Goal: Find specific page/section: Find specific page/section

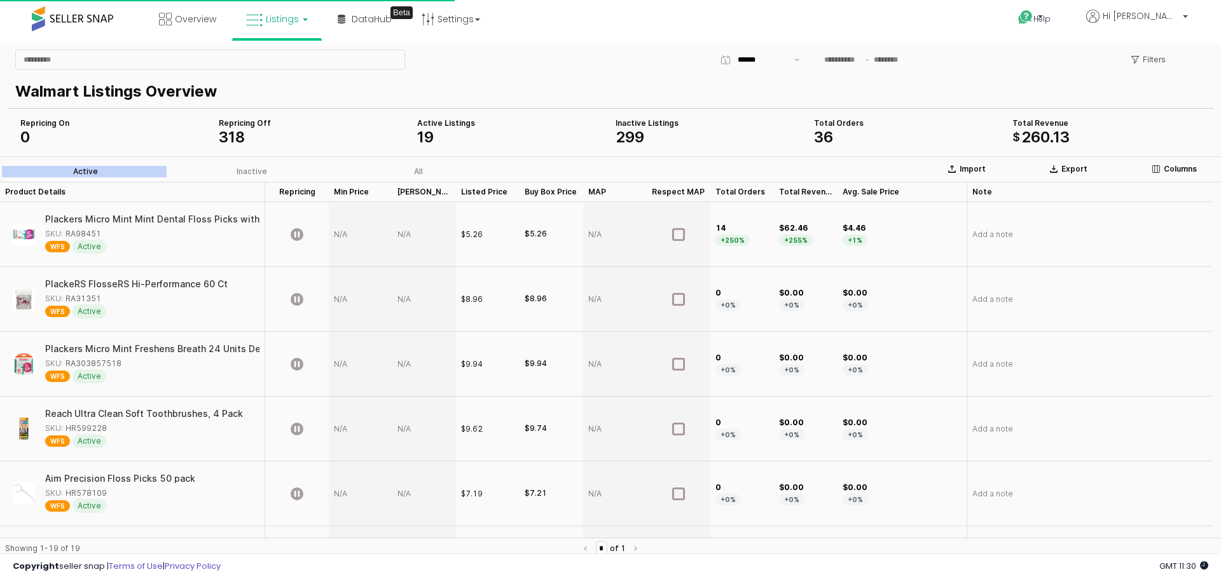
click at [260, 21] on icon at bounding box center [254, 20] width 17 height 17
click at [456, 47] on div "Filters" at bounding box center [610, 59] width 1200 height 25
click at [168, 71] on div "App Frame" at bounding box center [210, 59] width 400 height 25
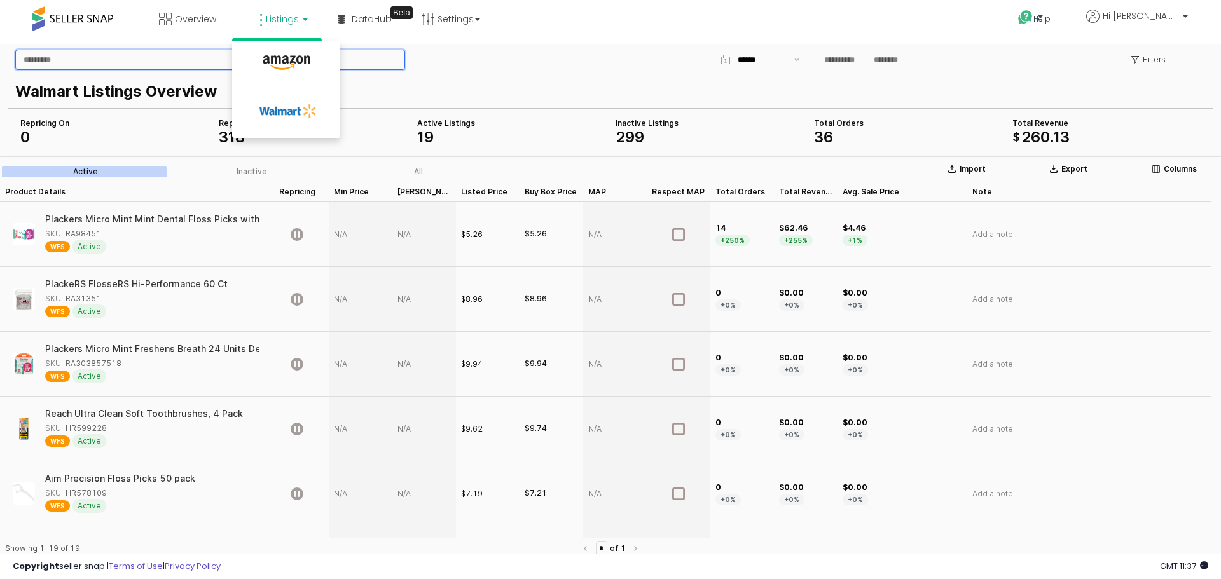
click at [163, 63] on input "App Frame" at bounding box center [210, 59] width 388 height 19
click at [547, 65] on div "Filters" at bounding box center [610, 59] width 1200 height 25
click at [289, 23] on span "Listings" at bounding box center [282, 19] width 33 height 13
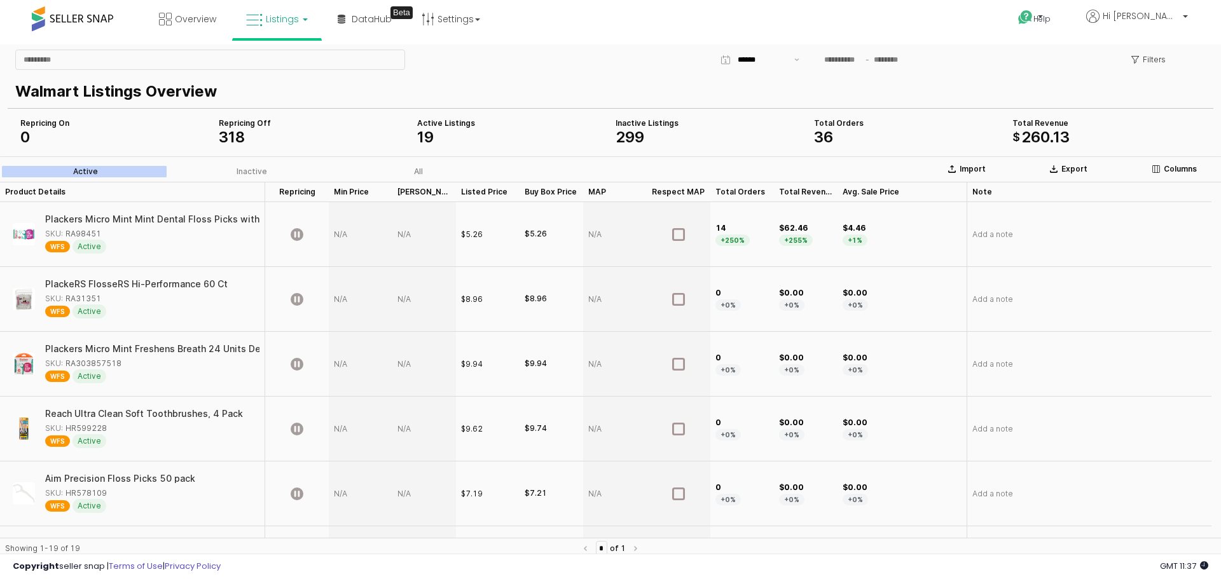
click at [279, 17] on span "Listings" at bounding box center [282, 19] width 33 height 13
click at [275, 61] on icon at bounding box center [286, 63] width 55 height 17
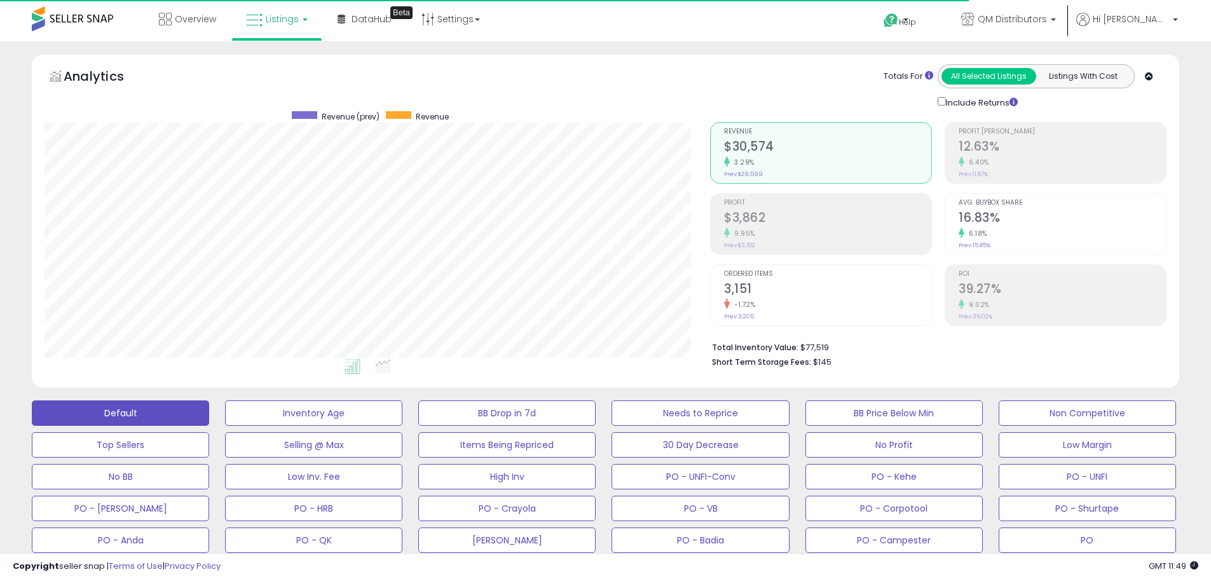
scroll to position [261, 666]
